Goal: Transaction & Acquisition: Subscribe to service/newsletter

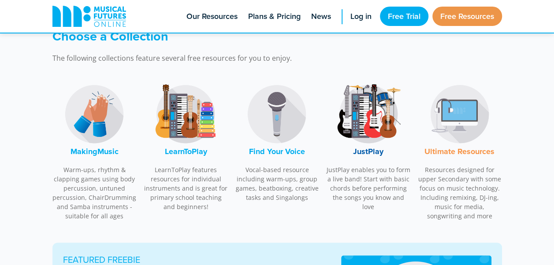
scroll to position [264, 0]
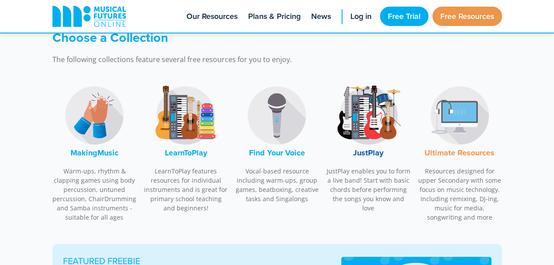
click at [182, 150] on font "LearnToPlay" at bounding box center [185, 152] width 42 height 11
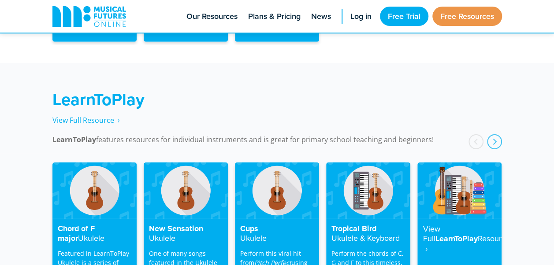
scroll to position [1370, 0]
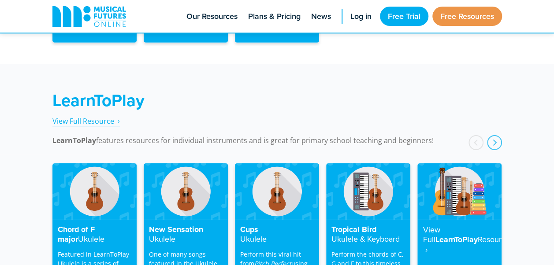
click at [110, 116] on span "View Full Resource‎‏‏‎ ‎ ›" at bounding box center [85, 121] width 67 height 10
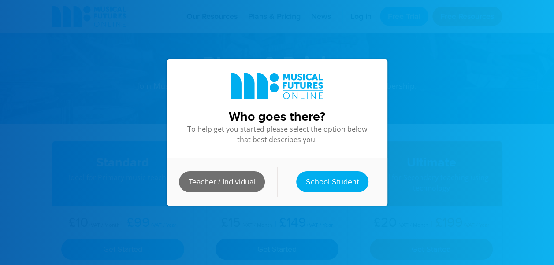
click at [241, 180] on link "Teacher / Individual" at bounding box center [222, 181] width 86 height 21
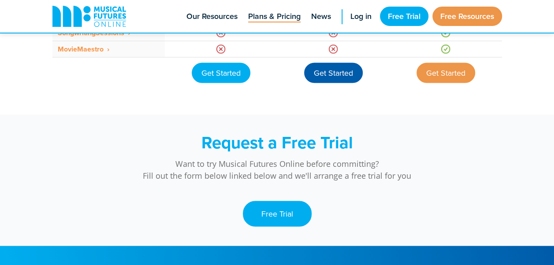
scroll to position [837, 0]
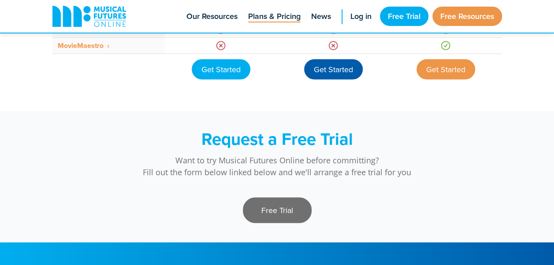
click at [270, 210] on link "Free Trial" at bounding box center [277, 211] width 69 height 26
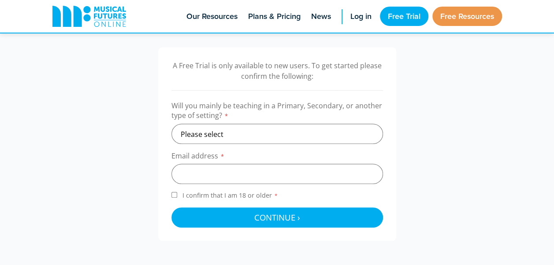
scroll to position [264, 0]
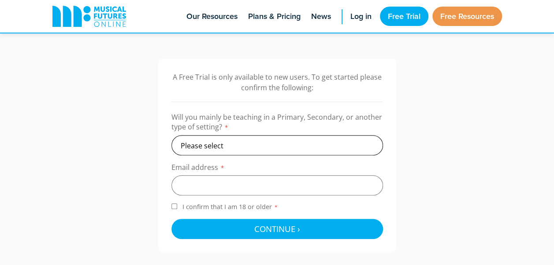
click at [237, 141] on select "Please select Primary Secondary Other" at bounding box center [276, 145] width 211 height 20
select select "primary"
click at [171, 135] on select "Please select Primary Secondary Other" at bounding box center [276, 145] width 211 height 20
click at [230, 187] on input "email" at bounding box center [276, 185] width 211 height 20
type input "milesevemy@moorlandfed.co.uk"
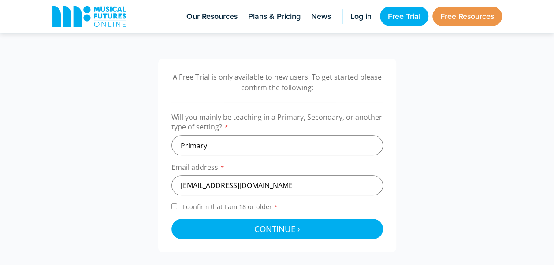
click at [172, 208] on input "I confirm that I am 18 or older *" at bounding box center [174, 207] width 6 height 6
checkbox input "true"
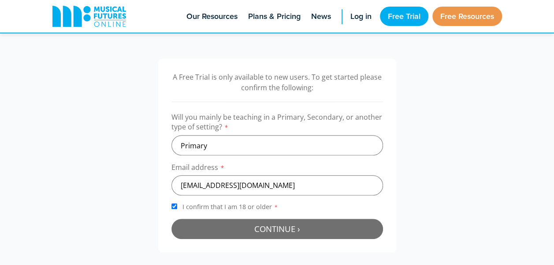
click at [205, 221] on button "Continue › Checking your details..." at bounding box center [276, 229] width 211 height 20
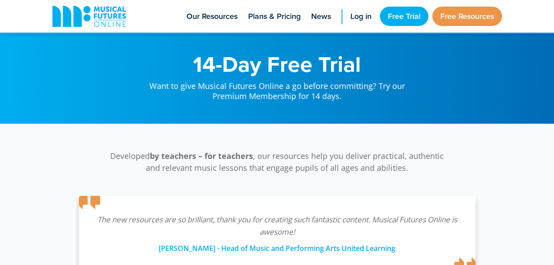
scroll to position [287, 0]
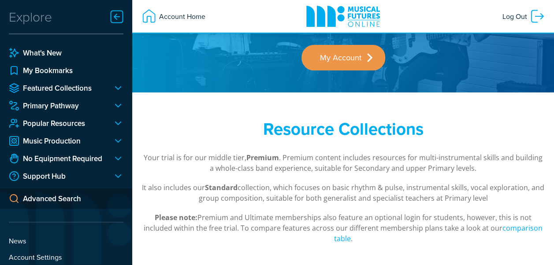
scroll to position [88, 0]
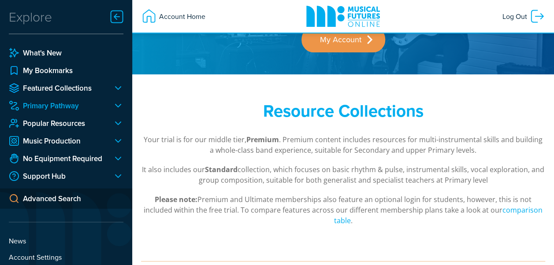
click at [71, 104] on link "Primary Pathway" at bounding box center [57, 105] width 97 height 11
